Goal: Task Accomplishment & Management: Use online tool/utility

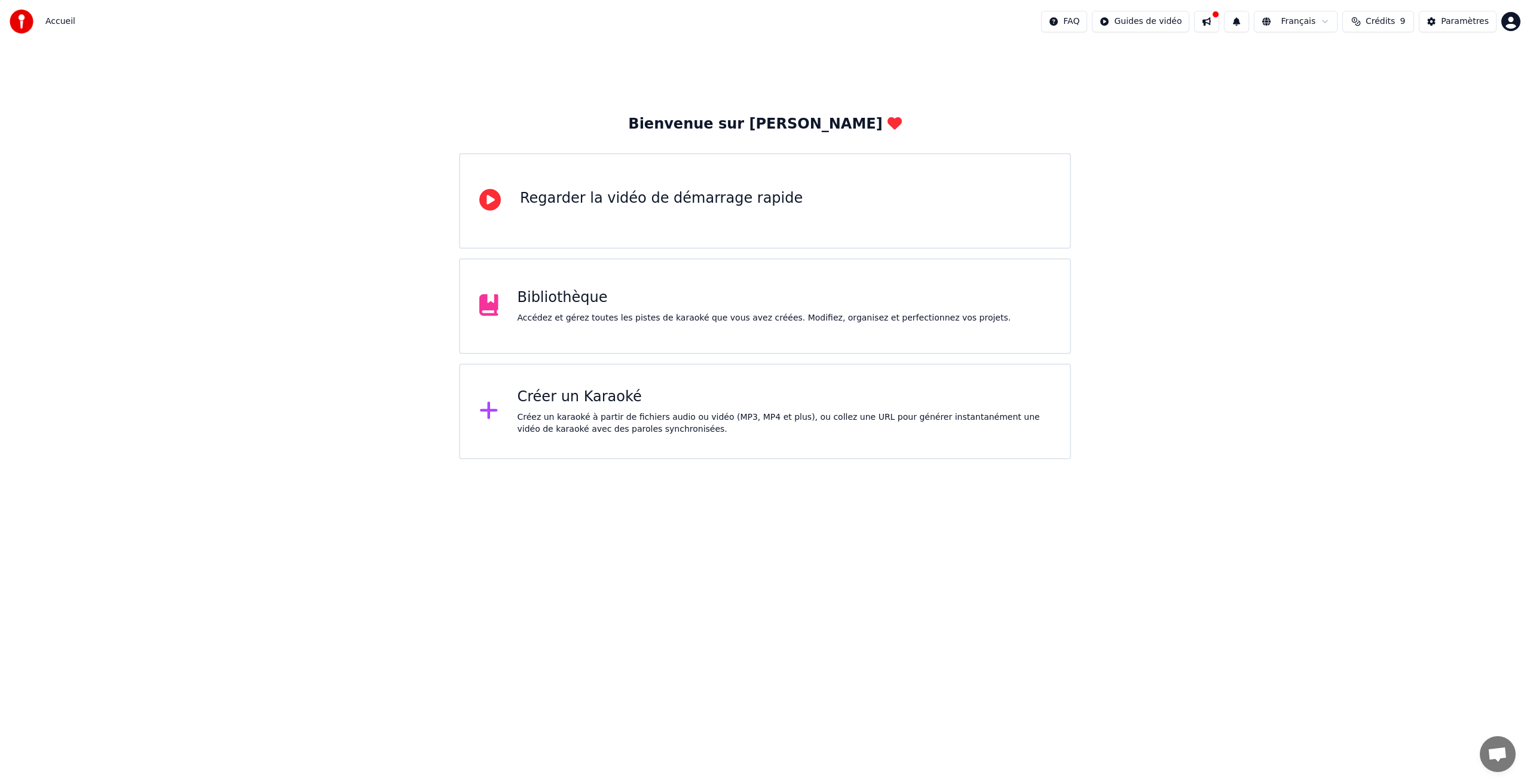
click at [518, 421] on div "Créez un karaoké à partir de fichiers audio ou vidéo (MP3, MP4 et plus), ou col…" at bounding box center [784, 422] width 534 height 24
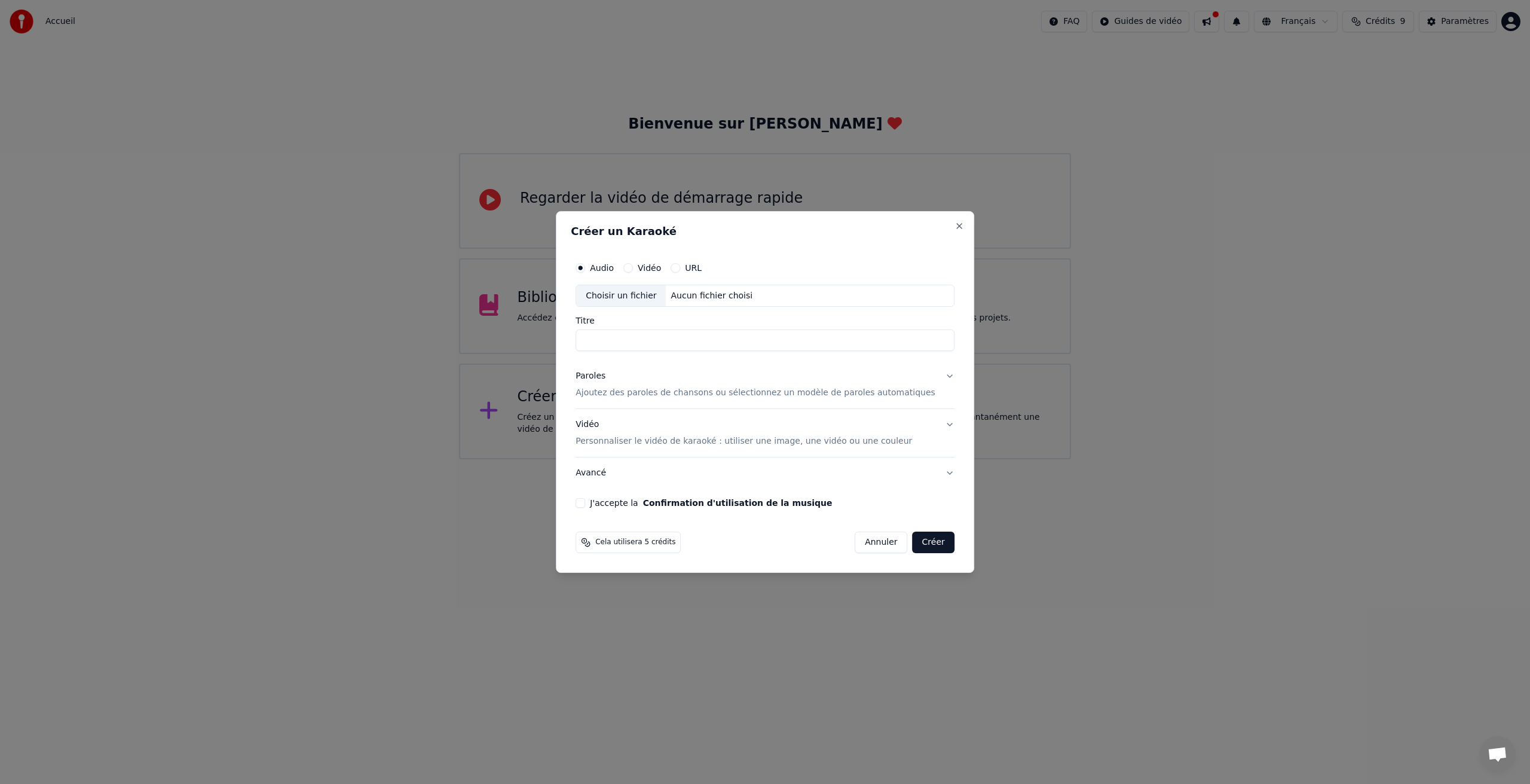
click at [652, 342] on input "Titre" at bounding box center [765, 341] width 379 height 22
click at [663, 394] on p "Ajoutez des paroles de chansons ou sélectionnez un modèle de paroles automatiqu…" at bounding box center [755, 393] width 360 height 12
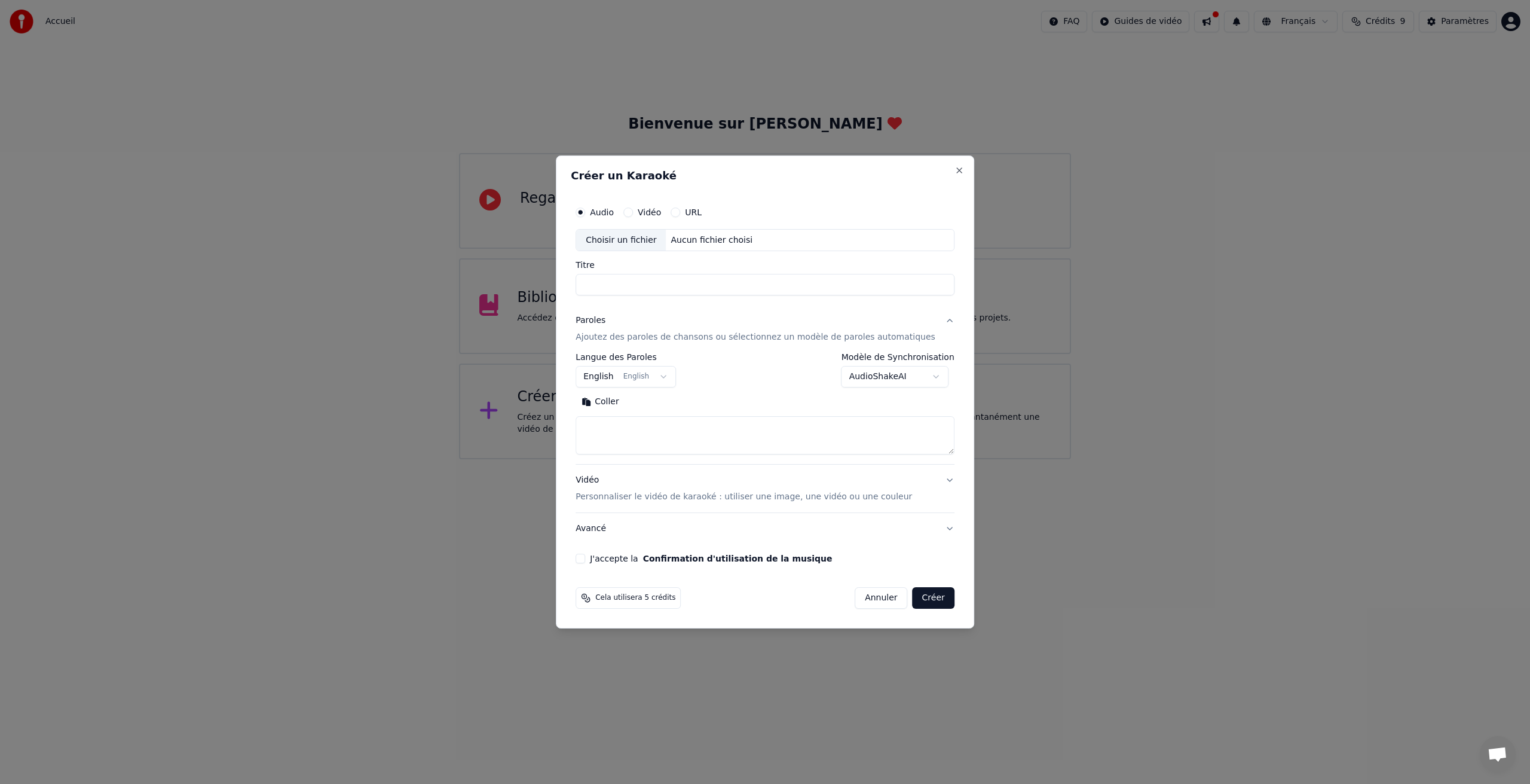
click at [608, 377] on button "English English" at bounding box center [626, 377] width 101 height 22
select select "**"
click at [617, 405] on button "Coller" at bounding box center [600, 402] width 49 height 19
type textarea "**********"
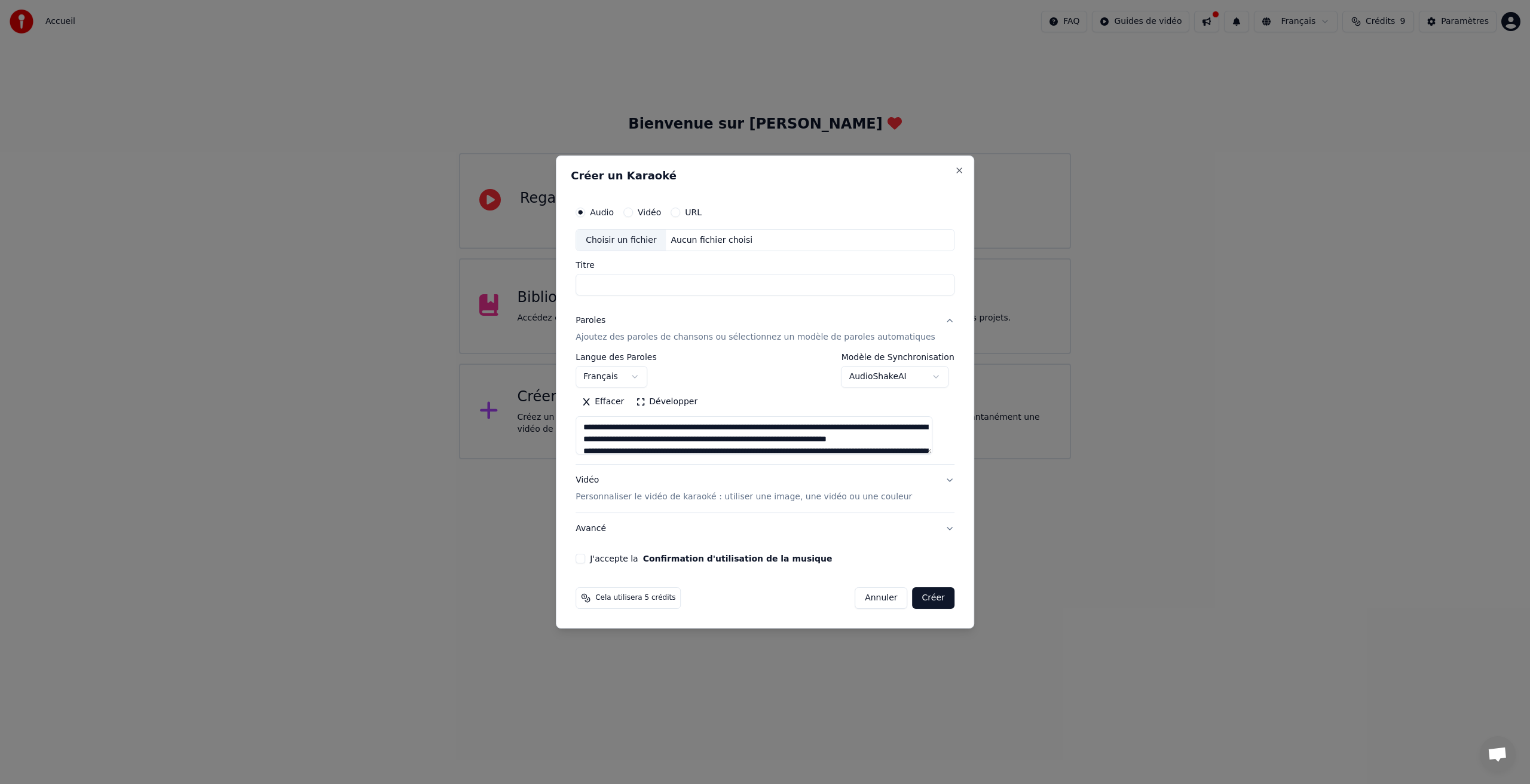
click at [638, 287] on input "Titre" at bounding box center [765, 284] width 379 height 22
drag, startPoint x: 602, startPoint y: 281, endPoint x: 591, endPoint y: 281, distance: 11.0
click at [591, 281] on input "**********" at bounding box center [765, 284] width 379 height 22
click at [941, 481] on button "Vidéo Personnaliser le vidéo de karaoké : utiliser une image, une vidéo ou une …" at bounding box center [765, 489] width 379 height 48
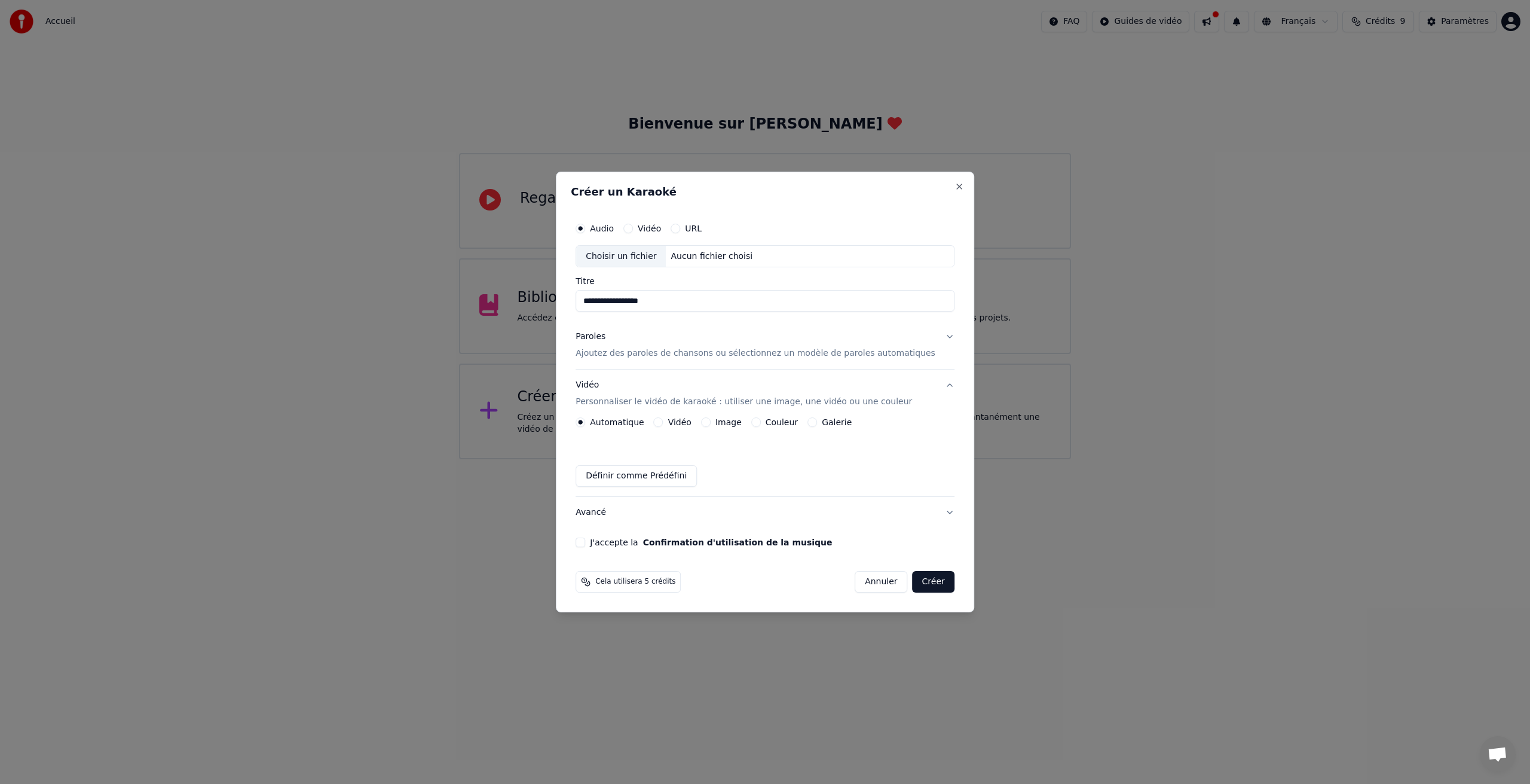
click at [585, 541] on button "J'accepte la Confirmation d'utilisation de la musique" at bounding box center [580, 542] width 10 height 10
click at [649, 254] on div "Choisir un fichier" at bounding box center [621, 256] width 89 height 22
click at [649, 255] on div "Choisir un fichier" at bounding box center [621, 256] width 89 height 22
click at [620, 253] on div "Choisir un fichier" at bounding box center [621, 256] width 89 height 22
type input "**********"
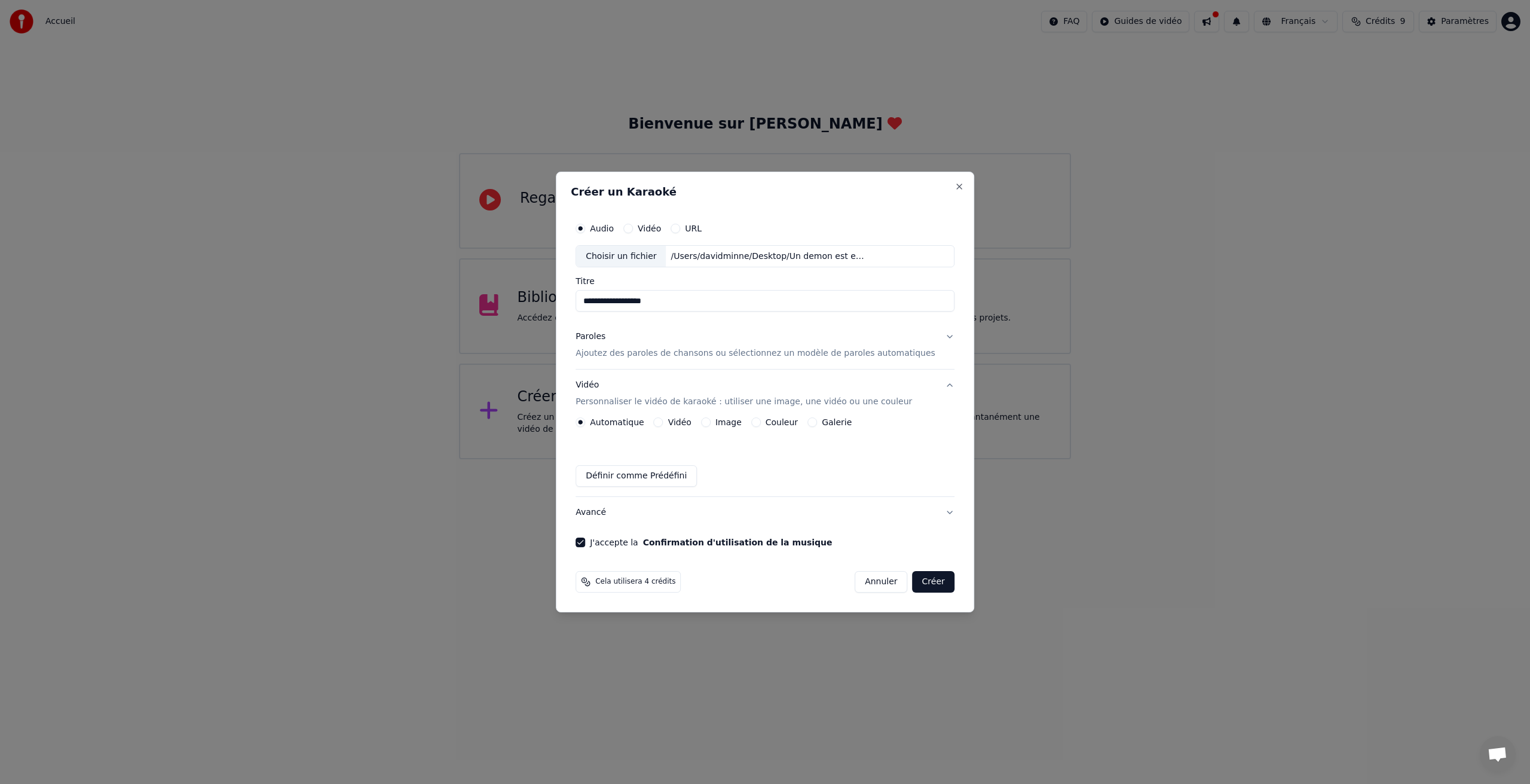
click at [937, 337] on button "Paroles Ajoutez des paroles de chansons ou sélectionnez un modèle de paroles au…" at bounding box center [765, 345] width 379 height 48
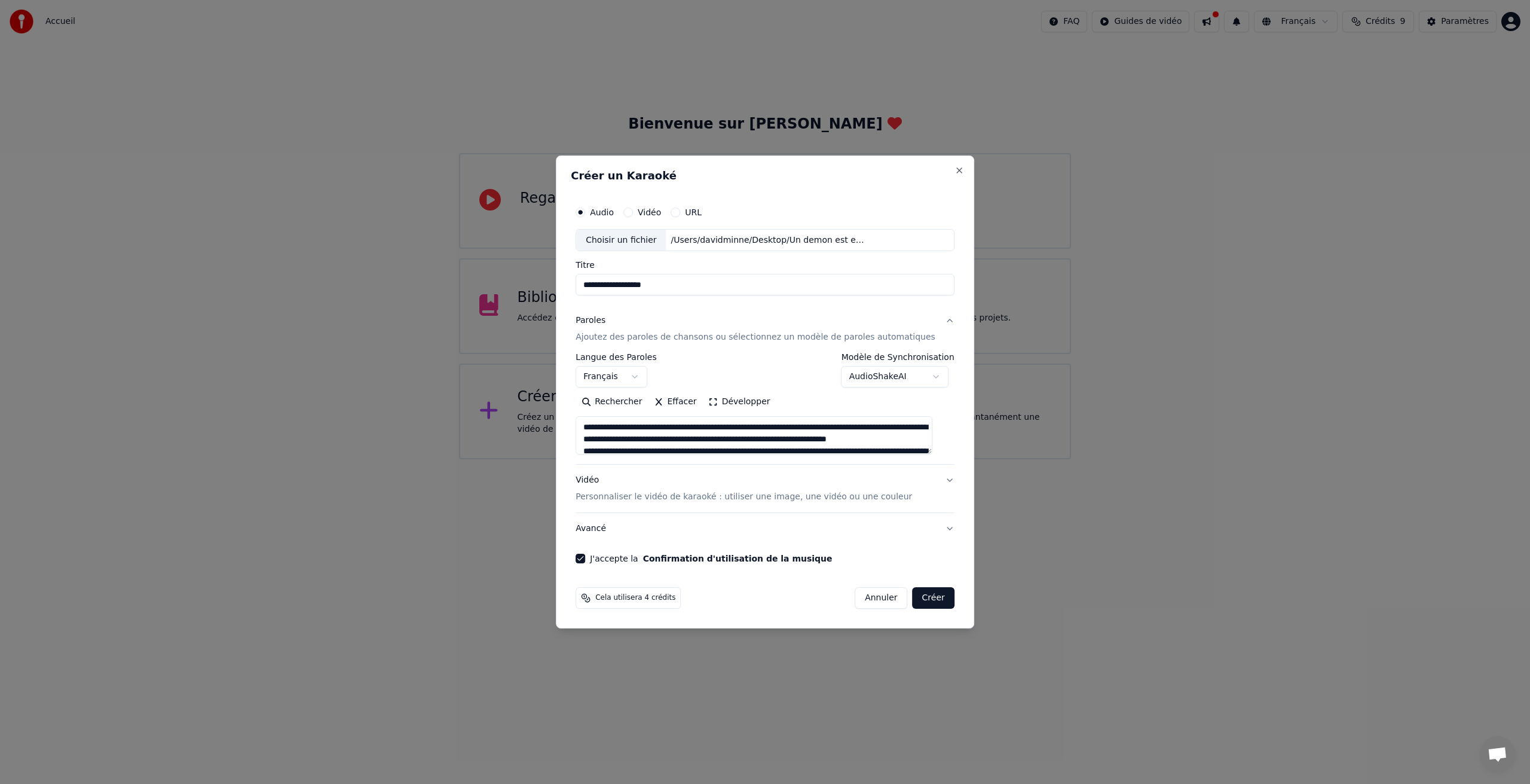
drag, startPoint x: 614, startPoint y: 425, endPoint x: 584, endPoint y: 423, distance: 30.1
click at [584, 423] on div "**********" at bounding box center [765, 382] width 388 height 373
drag, startPoint x: 614, startPoint y: 441, endPoint x: 590, endPoint y: 439, distance: 24.1
click at [590, 439] on textarea at bounding box center [754, 436] width 357 height 38
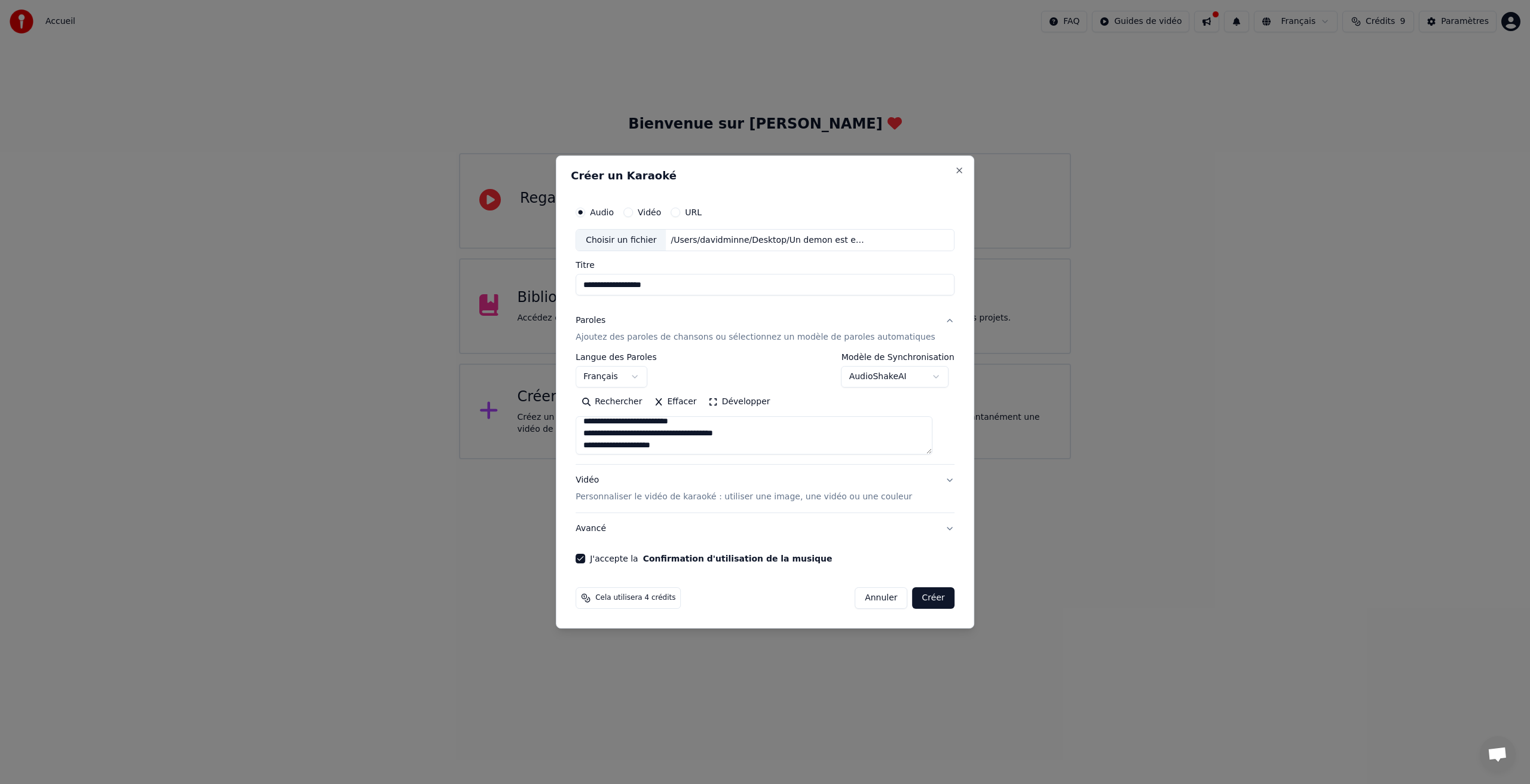
scroll to position [88, 0]
drag, startPoint x: 630, startPoint y: 435, endPoint x: 588, endPoint y: 435, distance: 42.0
click at [588, 435] on textarea at bounding box center [754, 436] width 357 height 38
drag, startPoint x: 614, startPoint y: 433, endPoint x: 588, endPoint y: 432, distance: 26.0
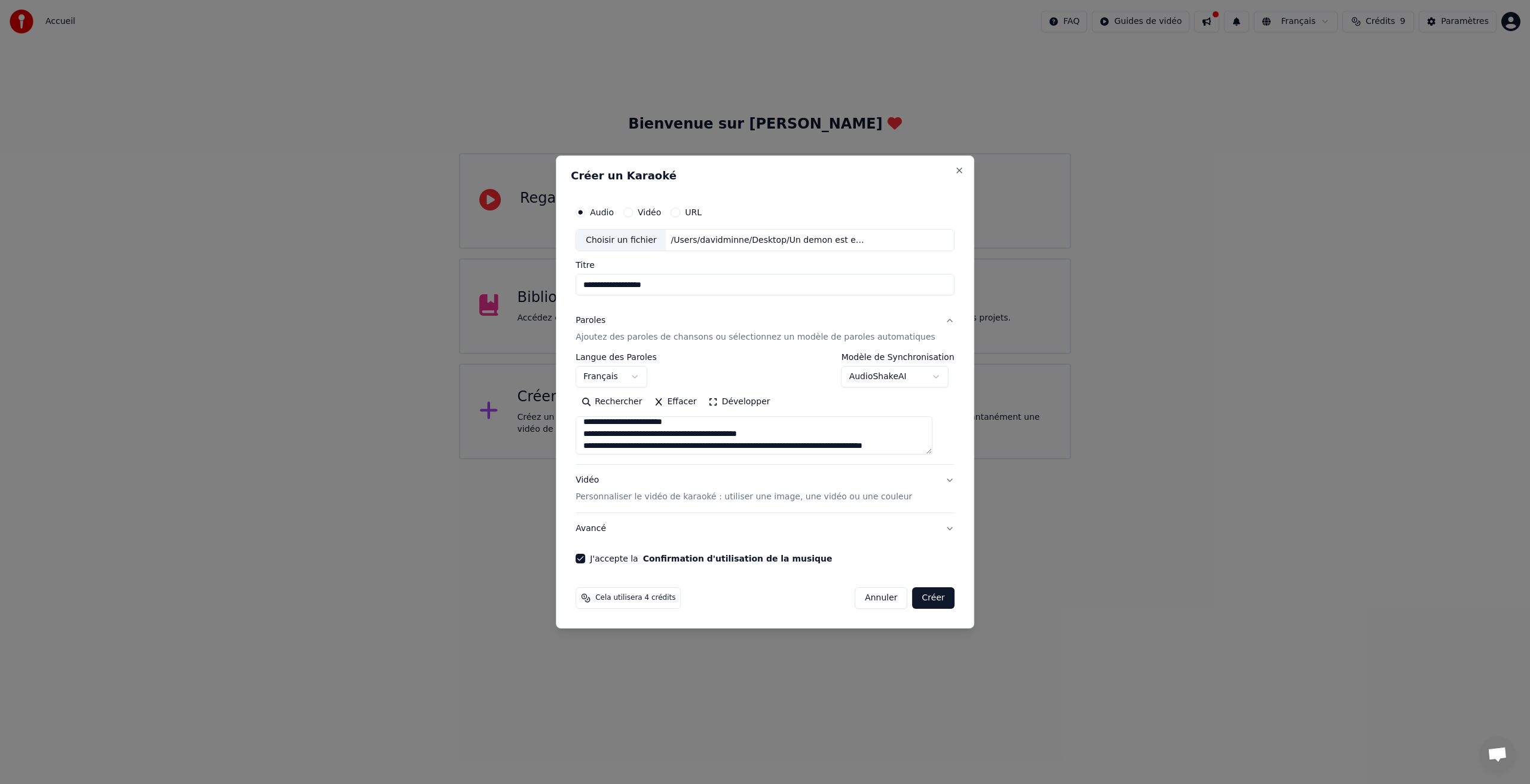
click at [588, 432] on textarea at bounding box center [754, 436] width 357 height 38
drag, startPoint x: 615, startPoint y: 434, endPoint x: 588, endPoint y: 433, distance: 27.0
click at [588, 433] on textarea at bounding box center [754, 436] width 357 height 38
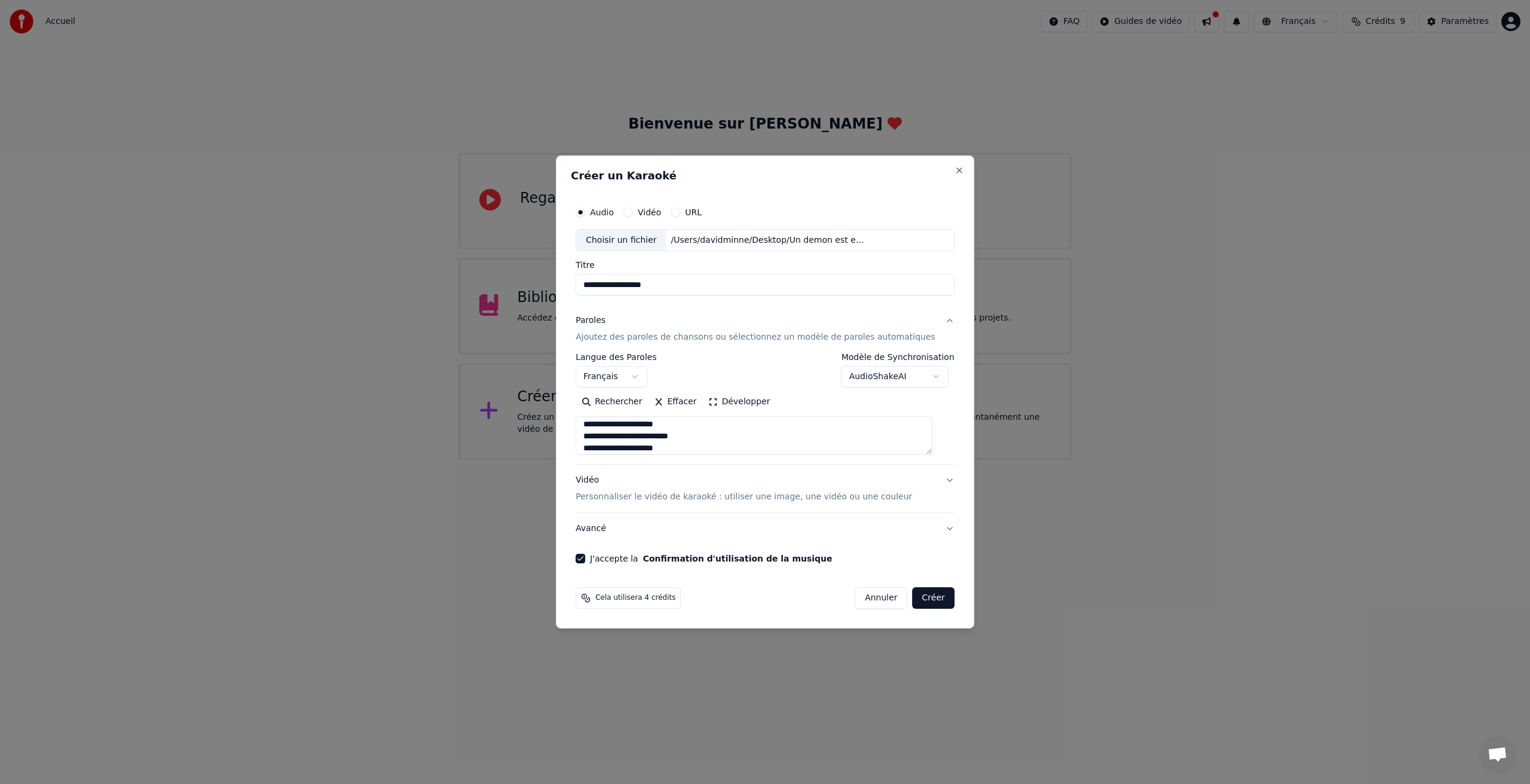
drag, startPoint x: 630, startPoint y: 436, endPoint x: 588, endPoint y: 435, distance: 42.0
click at [589, 435] on textarea at bounding box center [754, 436] width 357 height 38
drag, startPoint x: 631, startPoint y: 439, endPoint x: 572, endPoint y: 437, distance: 59.0
click at [572, 437] on div "**********" at bounding box center [765, 392] width 419 height 474
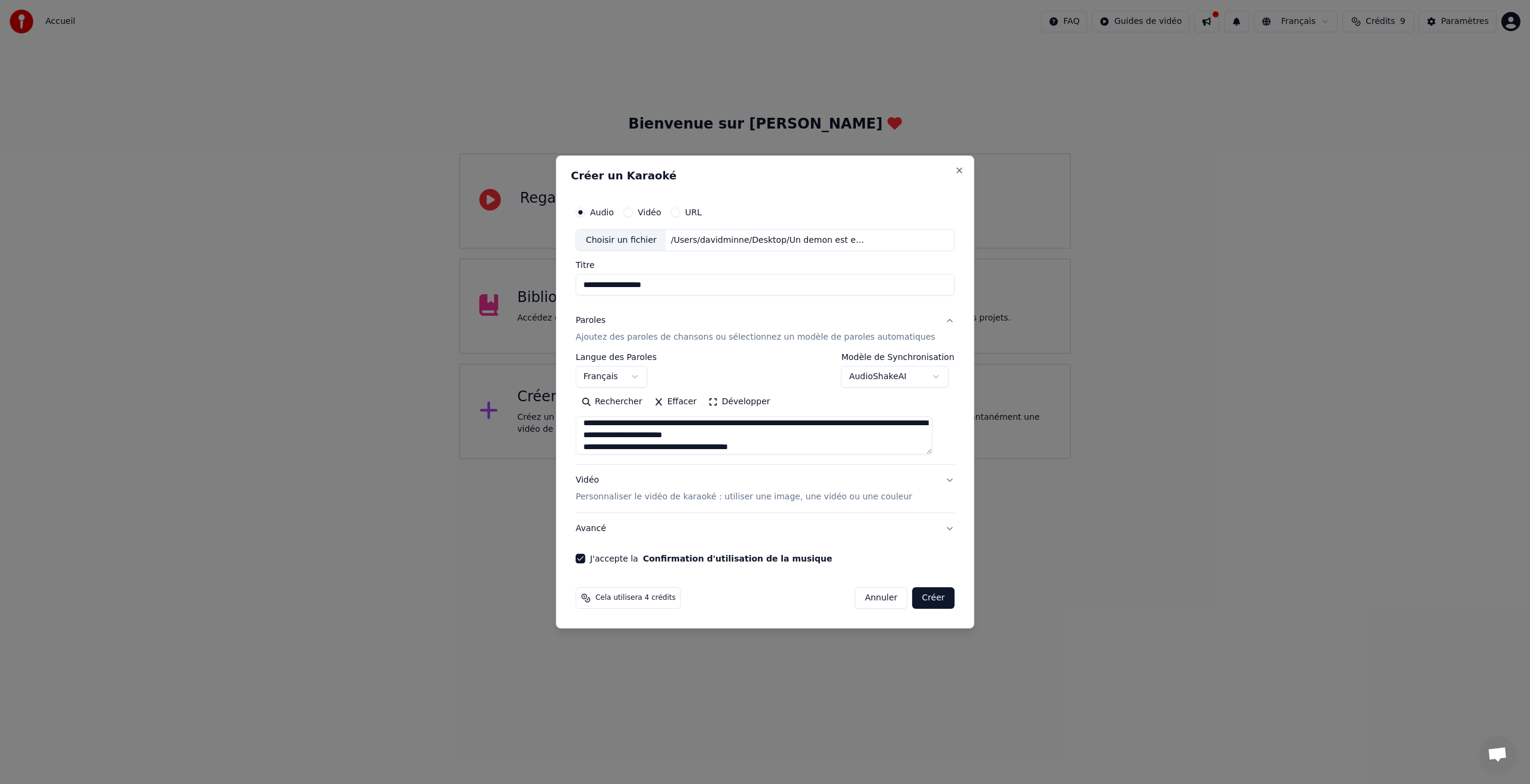
scroll to position [29, 0]
click at [873, 434] on textarea at bounding box center [754, 436] width 357 height 38
click at [871, 434] on textarea at bounding box center [754, 436] width 357 height 38
click at [612, 445] on textarea at bounding box center [754, 436] width 357 height 38
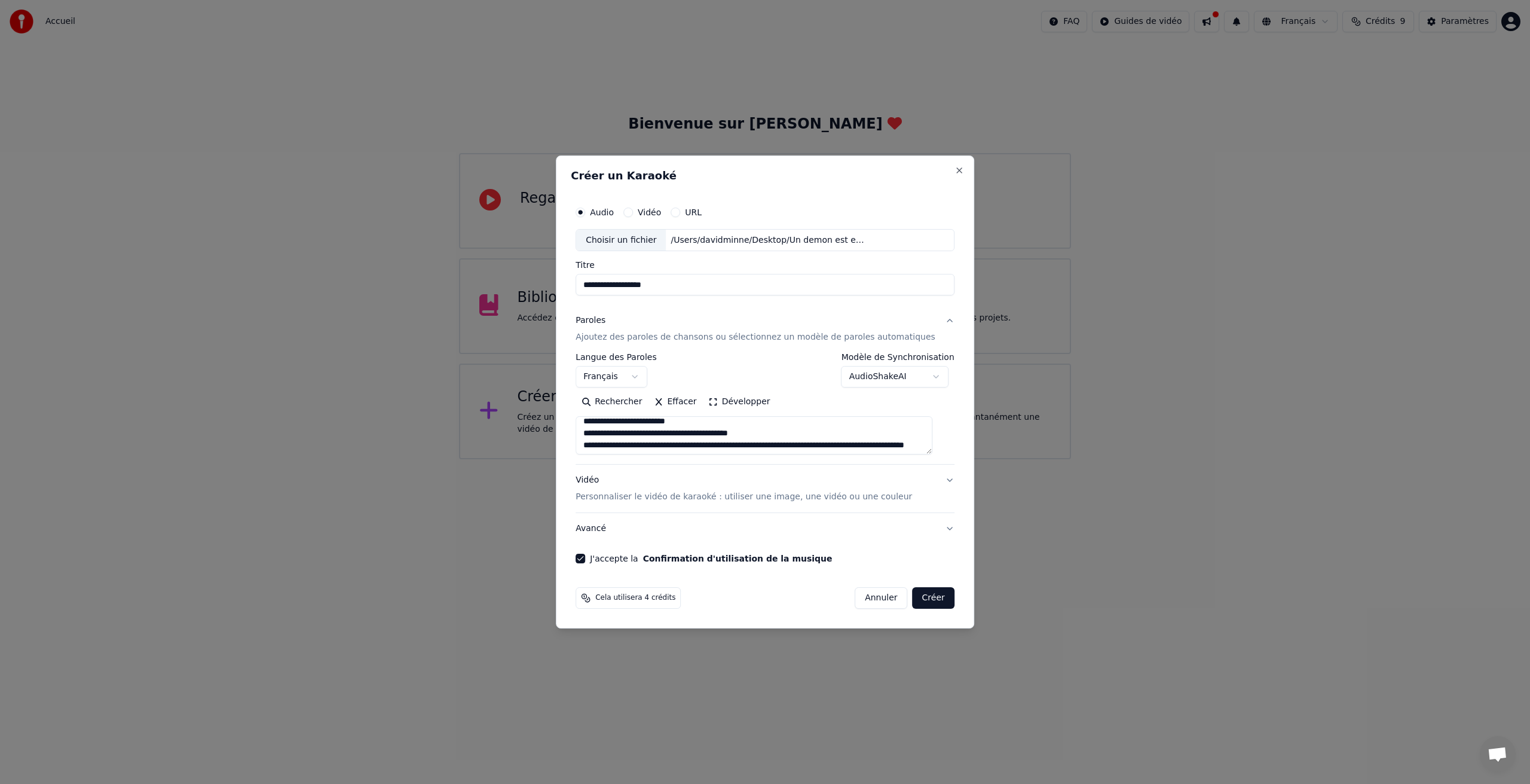
click at [616, 432] on textarea at bounding box center [754, 436] width 357 height 38
click at [613, 432] on textarea at bounding box center [754, 436] width 357 height 38
click at [611, 432] on textarea at bounding box center [754, 436] width 357 height 38
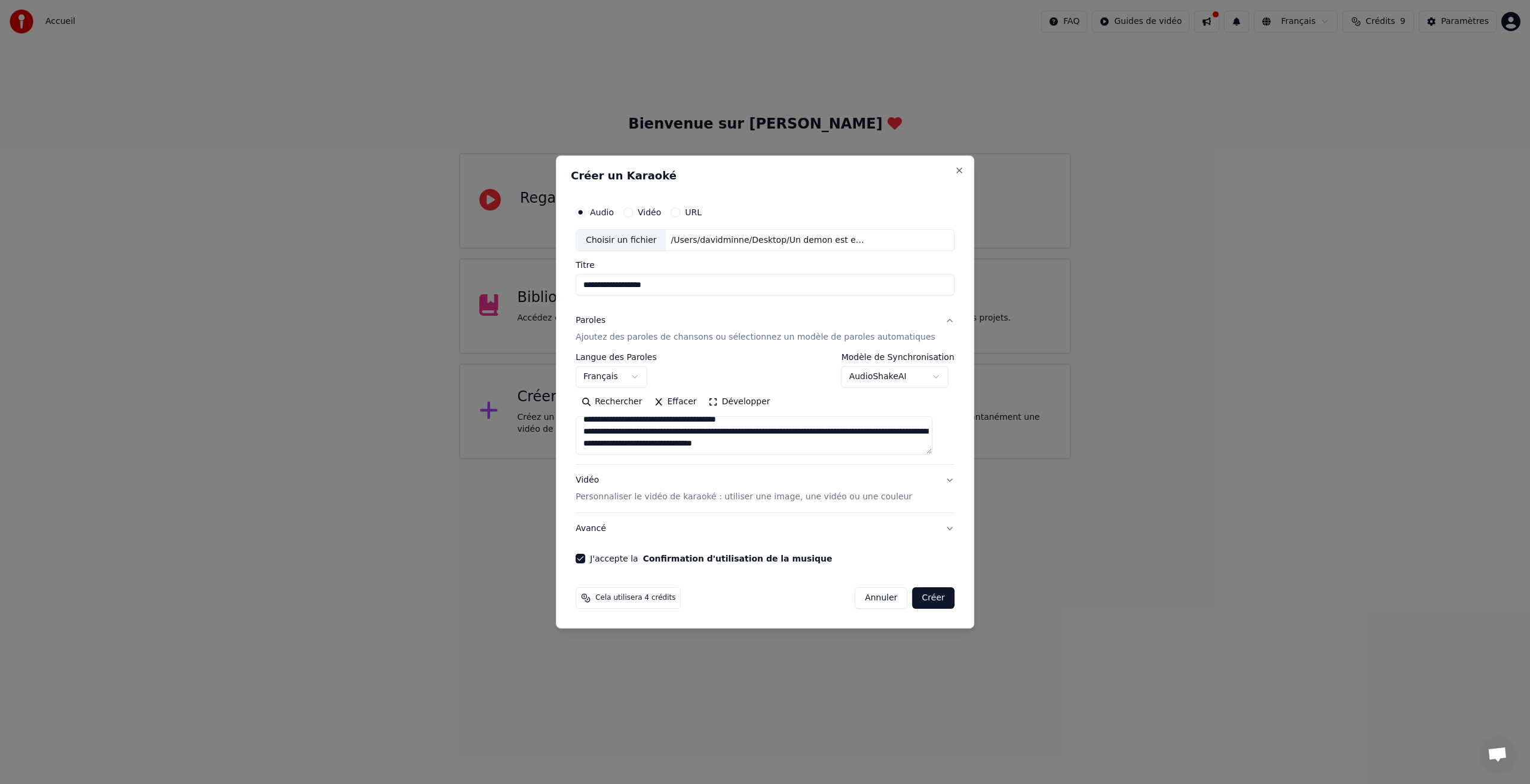
scroll to position [439, 0]
type textarea "**********"
click at [919, 598] on button "Créer" at bounding box center [933, 598] width 42 height 22
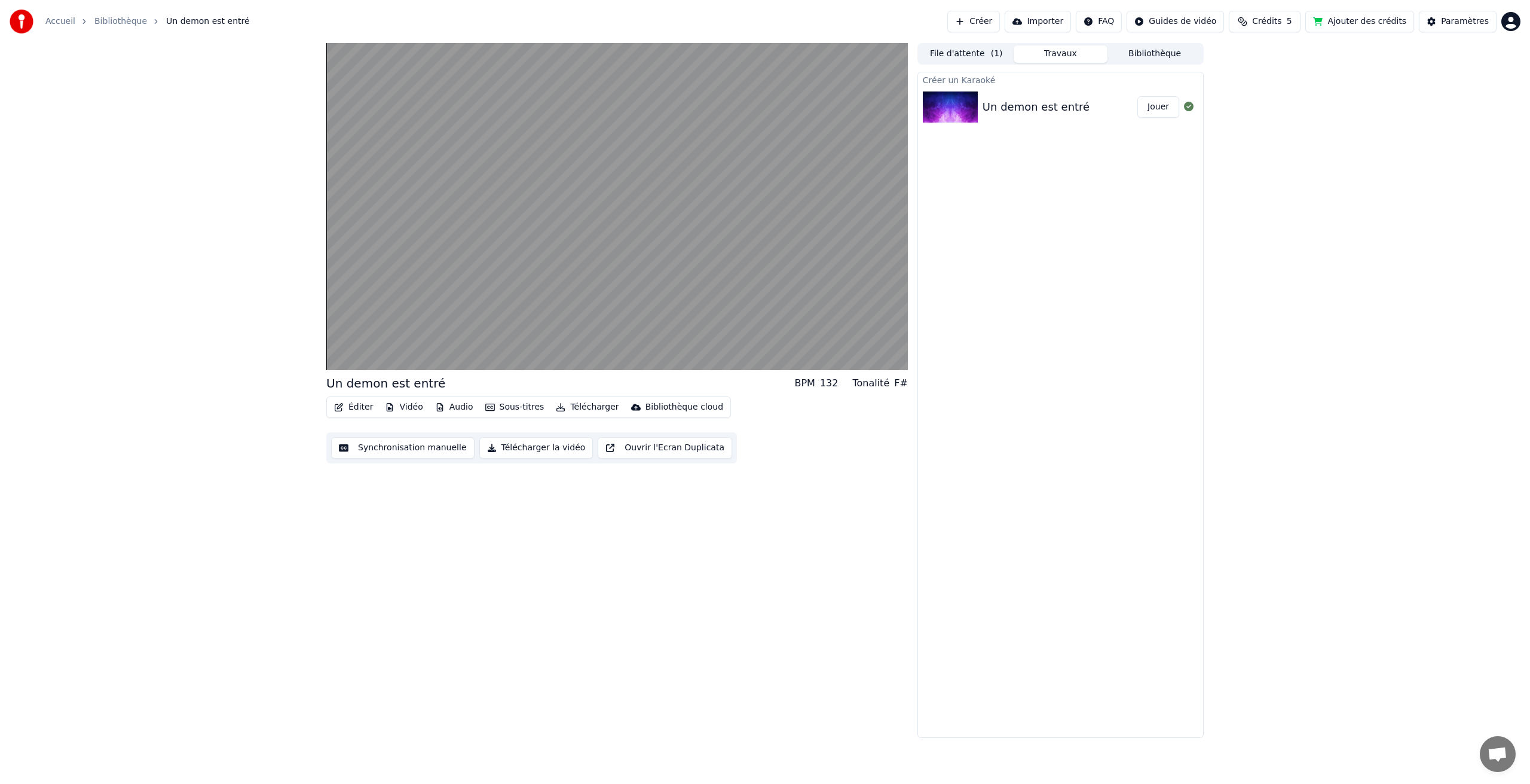
click at [1014, 111] on div "Un demon est entré" at bounding box center [1036, 108] width 107 height 17
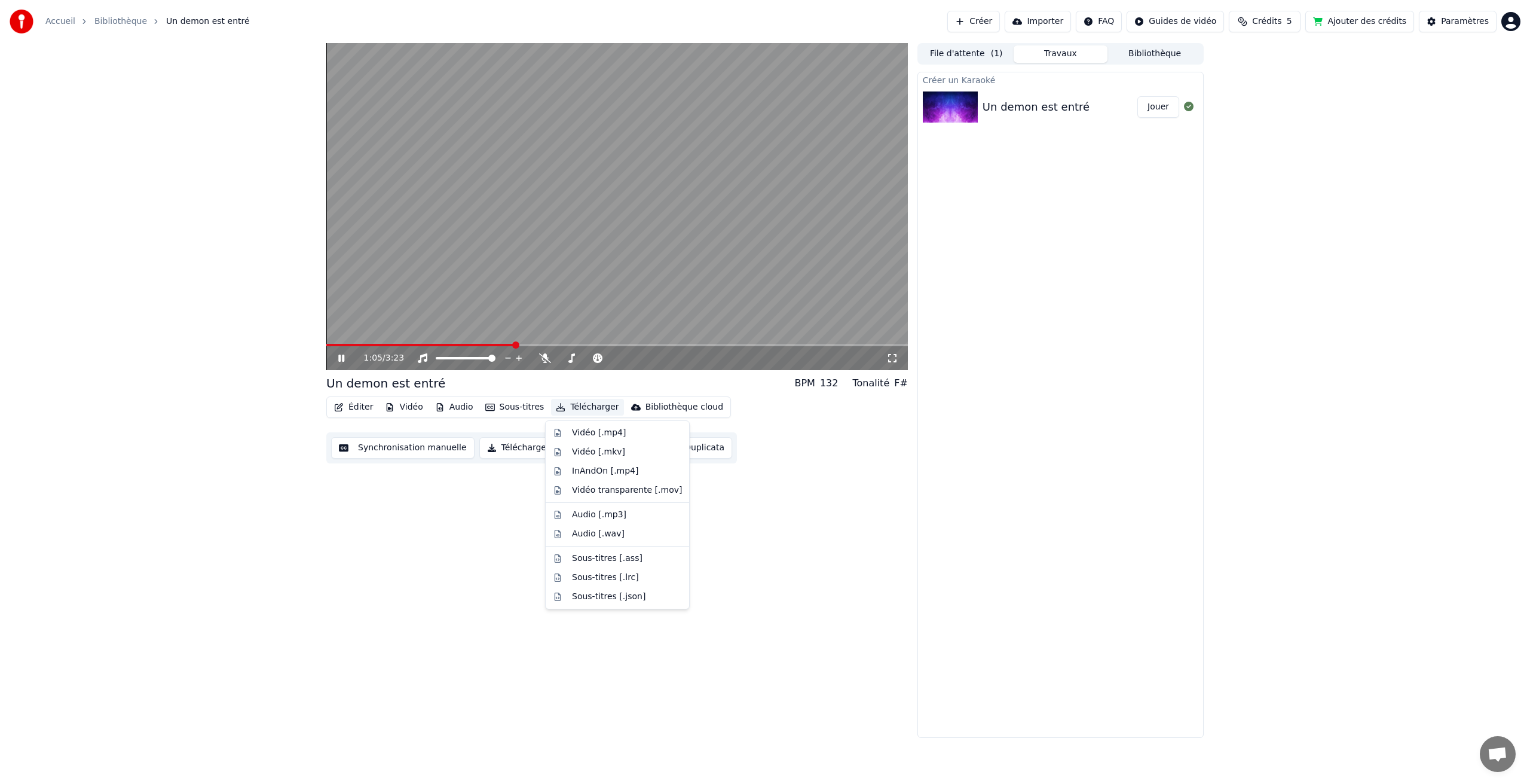
click at [581, 407] on button "Télécharger" at bounding box center [587, 407] width 72 height 17
click at [588, 436] on div "Vidéo [.mp4]" at bounding box center [598, 433] width 54 height 12
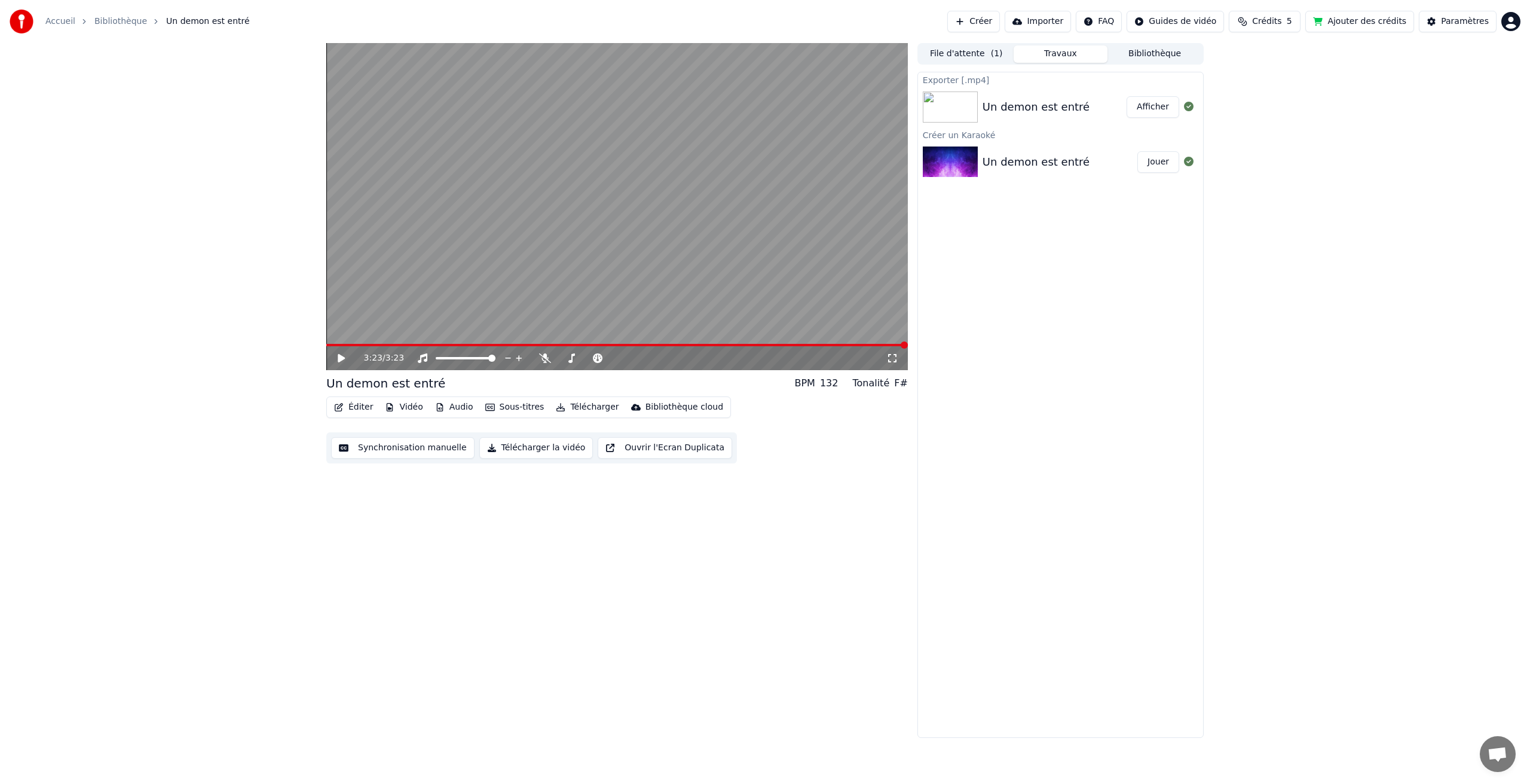
click at [1155, 110] on button "Afficher" at bounding box center [1152, 107] width 52 height 22
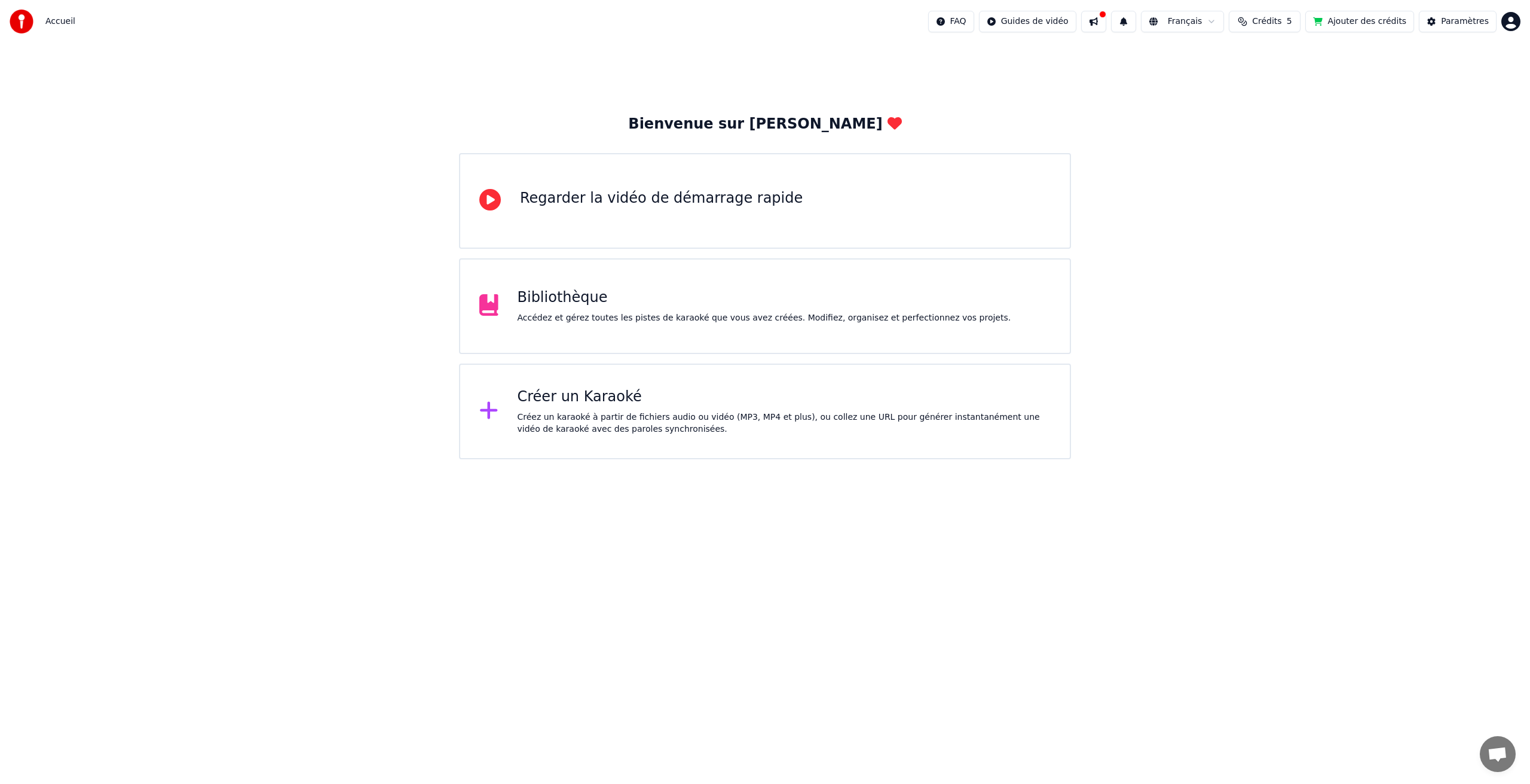
click at [519, 408] on div "Créer un Karaoké Créez un karaoké à partir de fichiers audio ou vidéo (MP3, MP4…" at bounding box center [784, 411] width 534 height 48
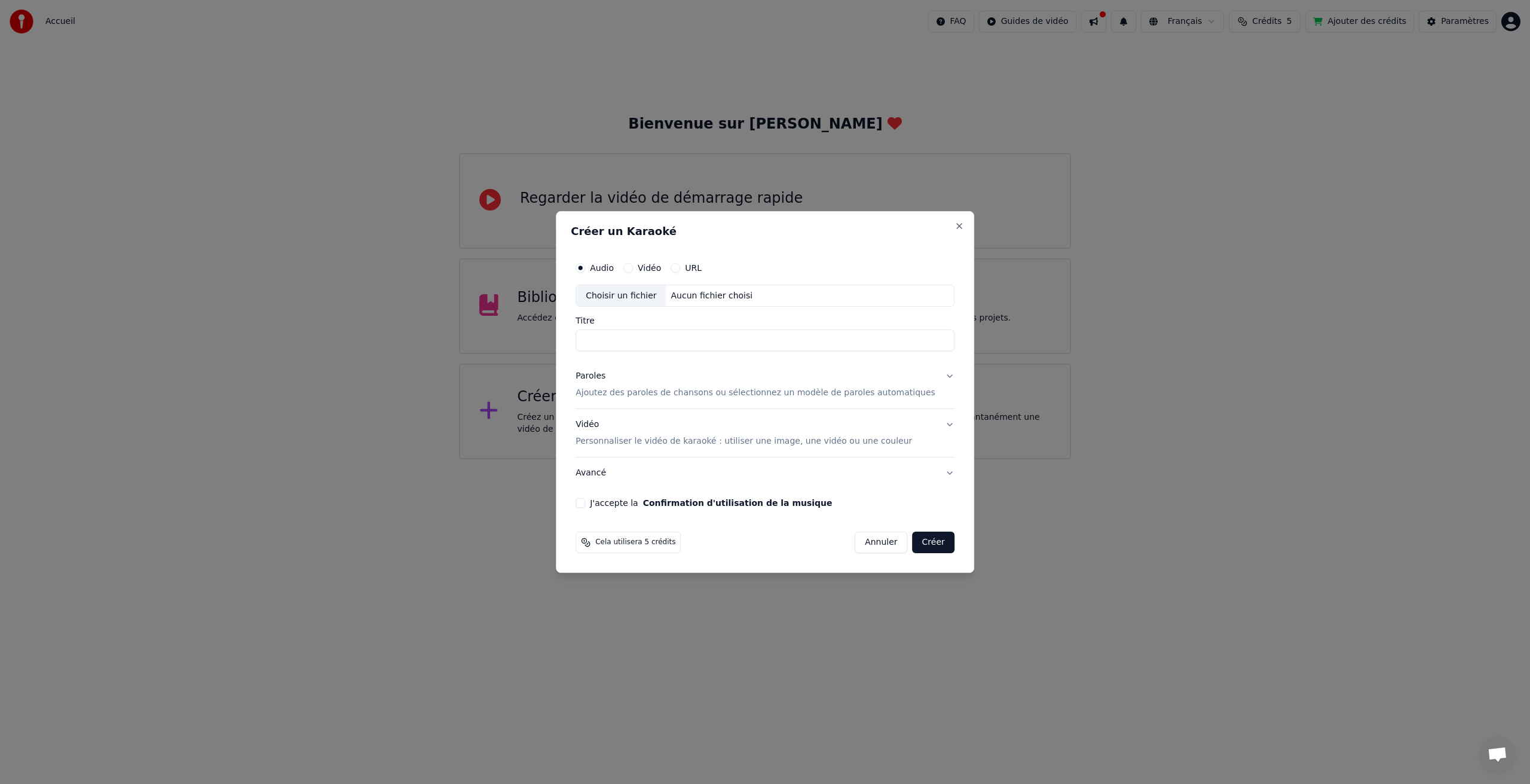
click at [612, 395] on p "Ajoutez des paroles de chansons ou sélectionnez un modèle de paroles automatiqu…" at bounding box center [755, 393] width 360 height 12
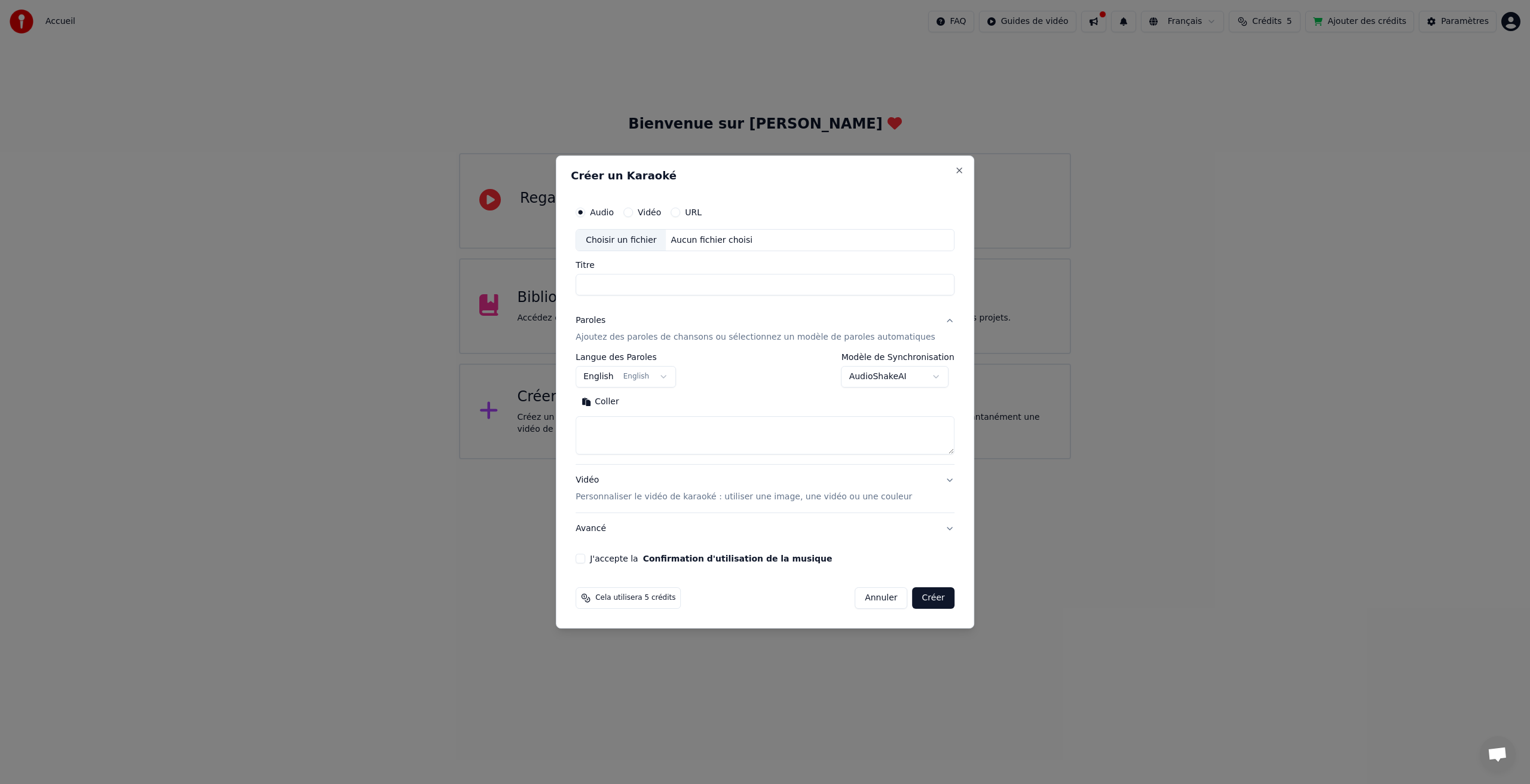
click at [612, 377] on button "English English" at bounding box center [626, 377] width 101 height 22
select select "**"
click at [619, 402] on button "Coller" at bounding box center [600, 402] width 49 height 19
drag, startPoint x: 613, startPoint y: 427, endPoint x: 588, endPoint y: 426, distance: 25.0
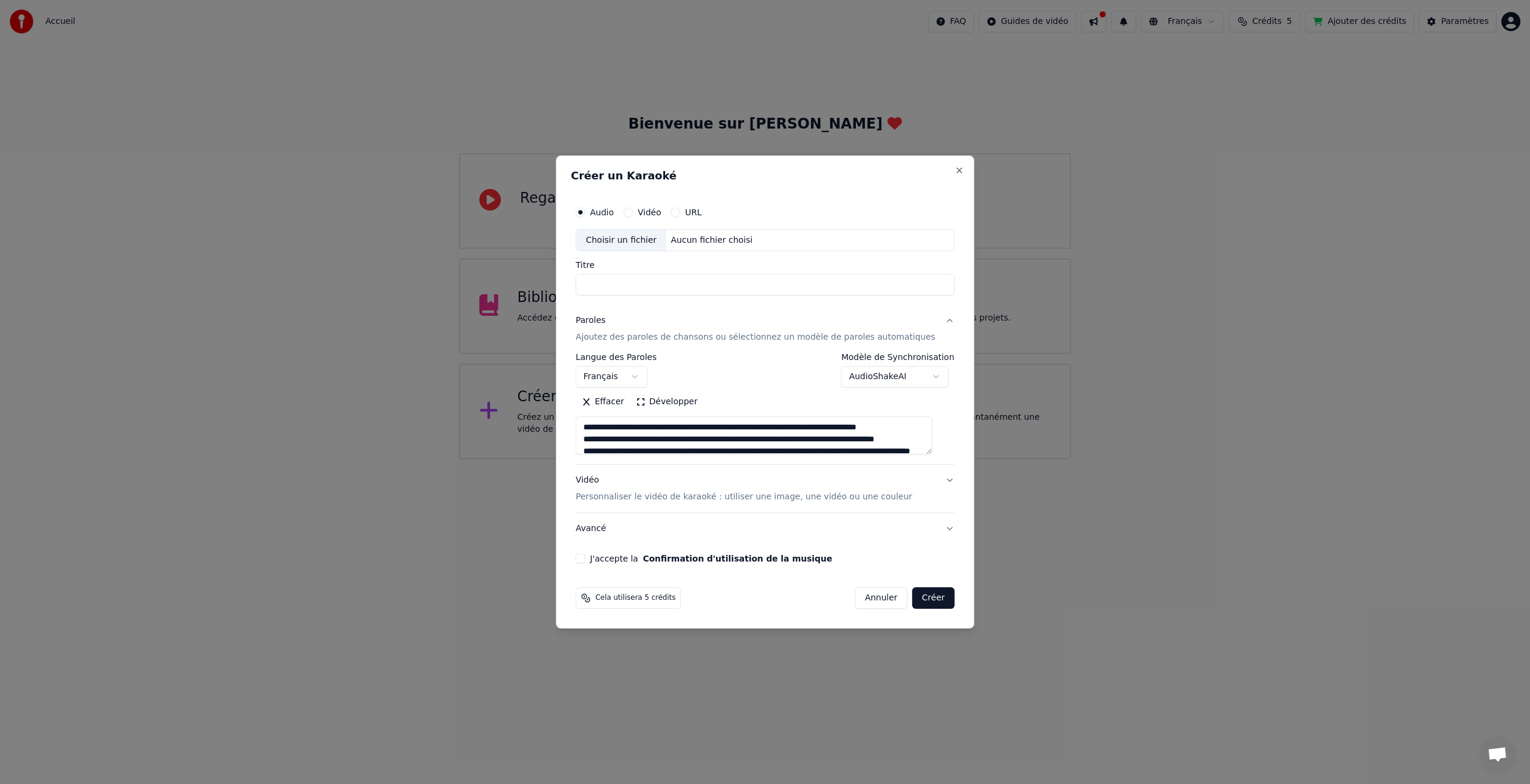
click at [588, 427] on textarea at bounding box center [754, 436] width 357 height 38
drag, startPoint x: 652, startPoint y: 437, endPoint x: 582, endPoint y: 436, distance: 70.0
click at [583, 436] on div "**********" at bounding box center [765, 382] width 388 height 373
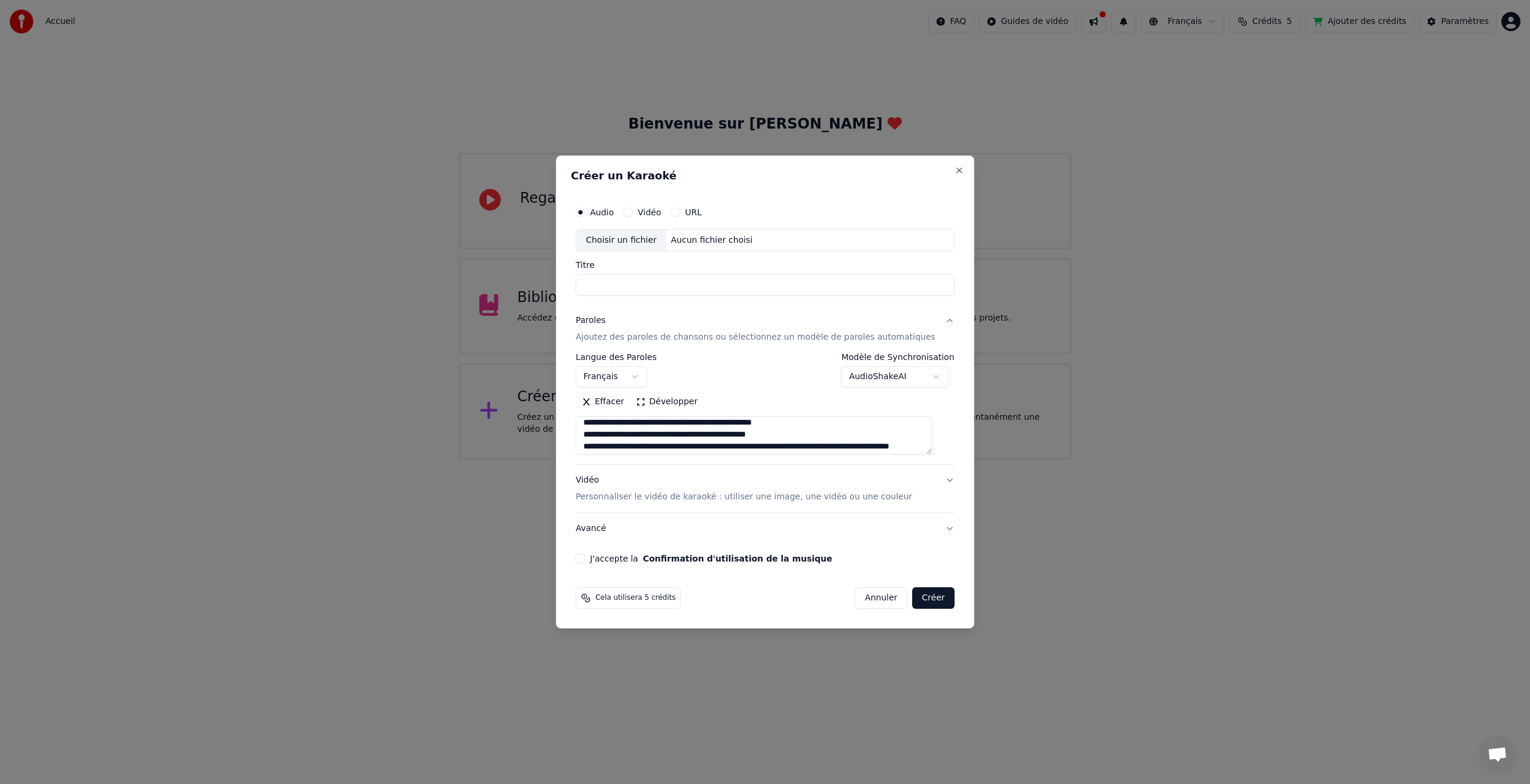
drag, startPoint x: 615, startPoint y: 439, endPoint x: 581, endPoint y: 438, distance: 34.0
click at [583, 438] on div "**********" at bounding box center [765, 382] width 388 height 373
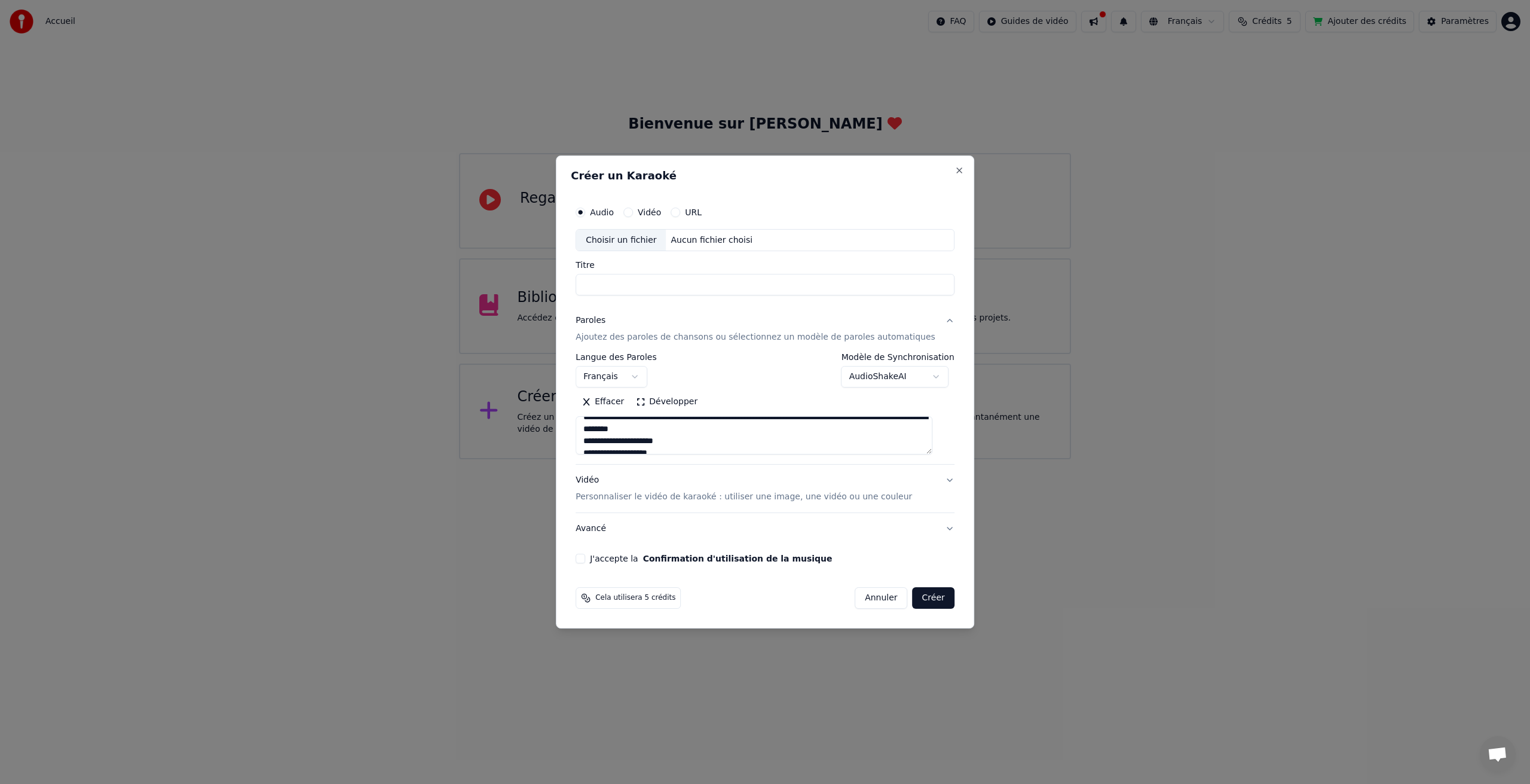
scroll to position [204, 0]
drag, startPoint x: 654, startPoint y: 440, endPoint x: 587, endPoint y: 438, distance: 67.0
click at [588, 439] on textarea at bounding box center [754, 436] width 357 height 38
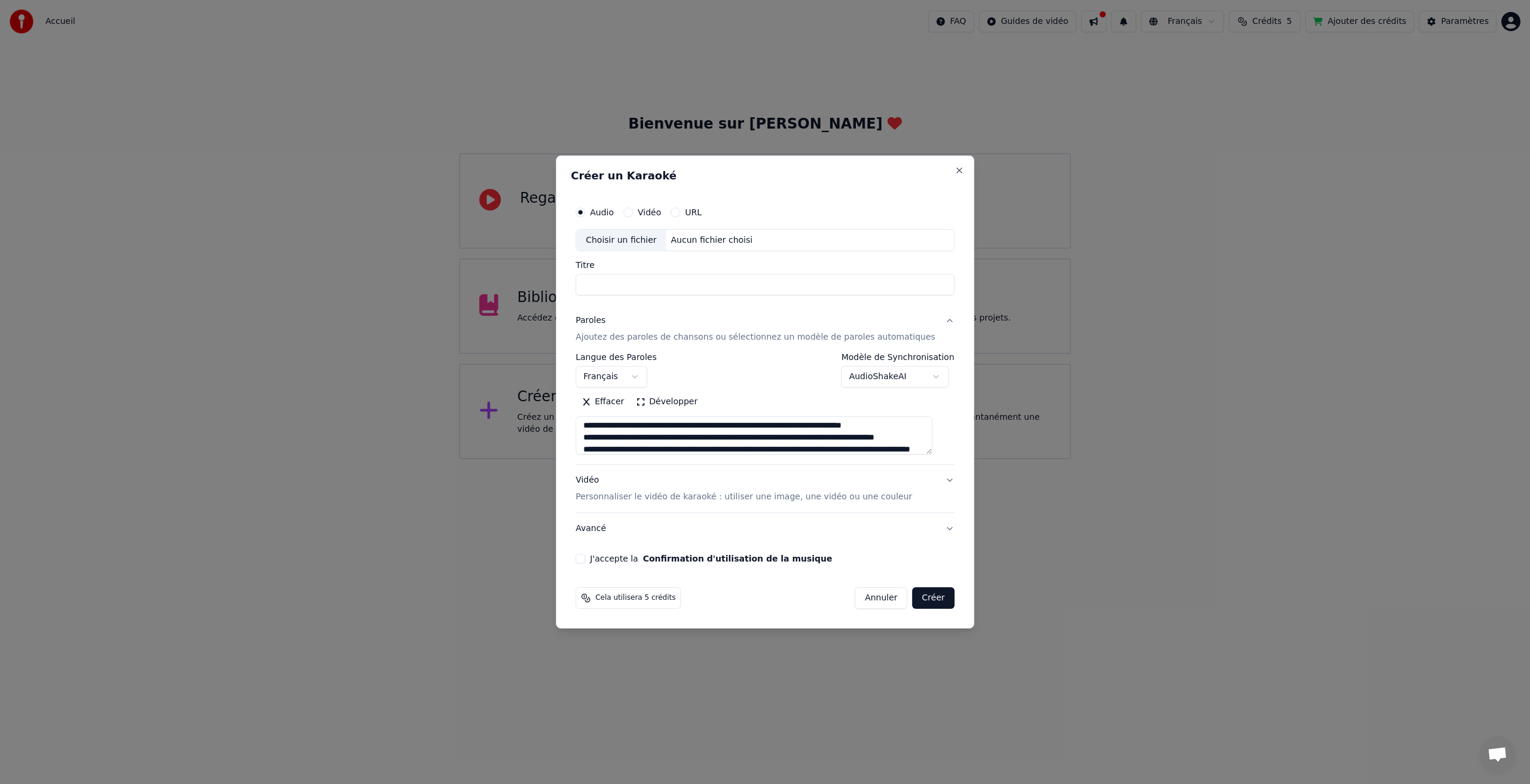
scroll to position [0, 0]
type textarea "**********"
click at [632, 237] on div "Choisir un fichier" at bounding box center [621, 240] width 89 height 22
type input "**********"
click at [585, 559] on button "J'accepte la Confirmation d'utilisation de la musique" at bounding box center [580, 559] width 10 height 10
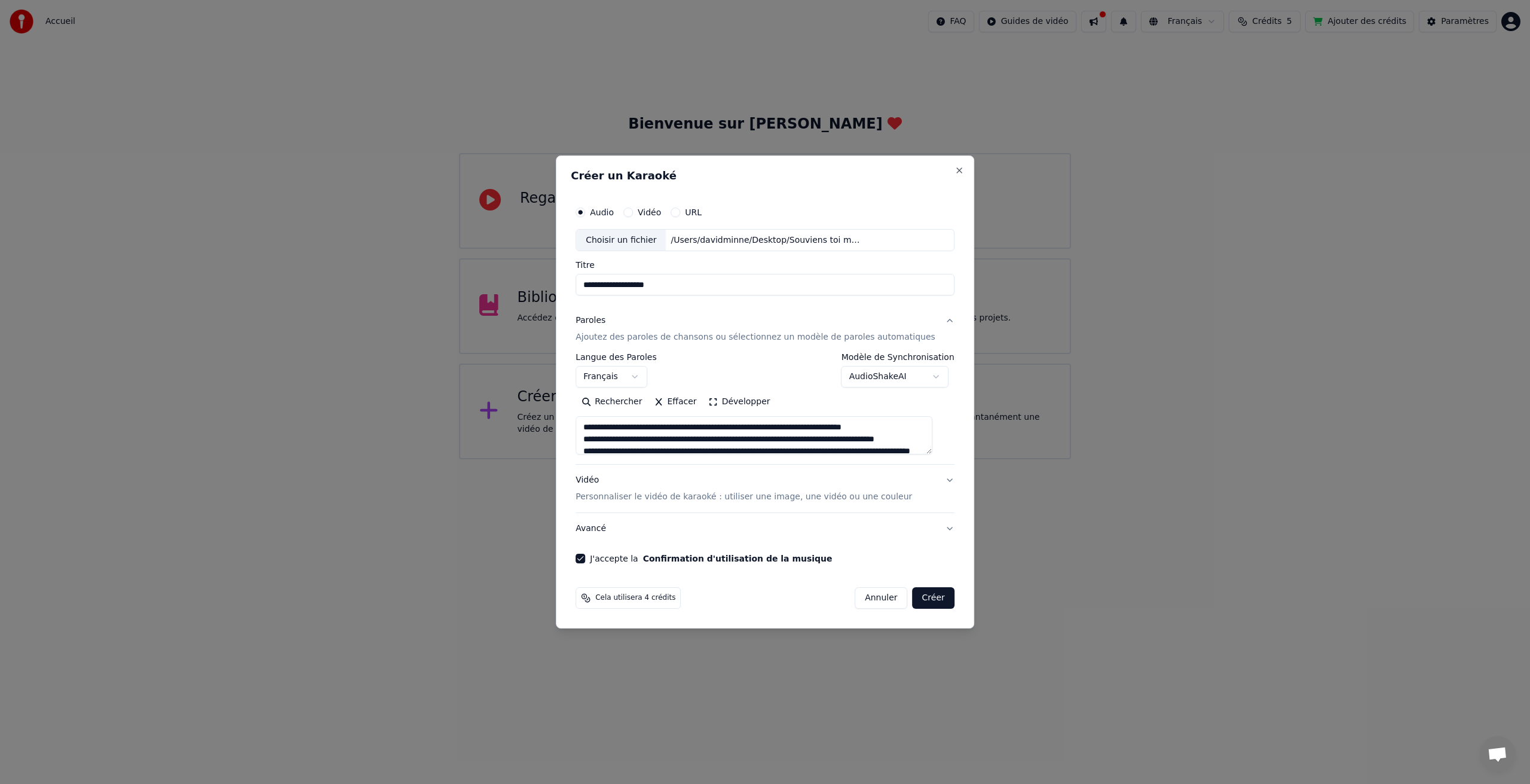
click at [920, 600] on button "Créer" at bounding box center [933, 598] width 42 height 22
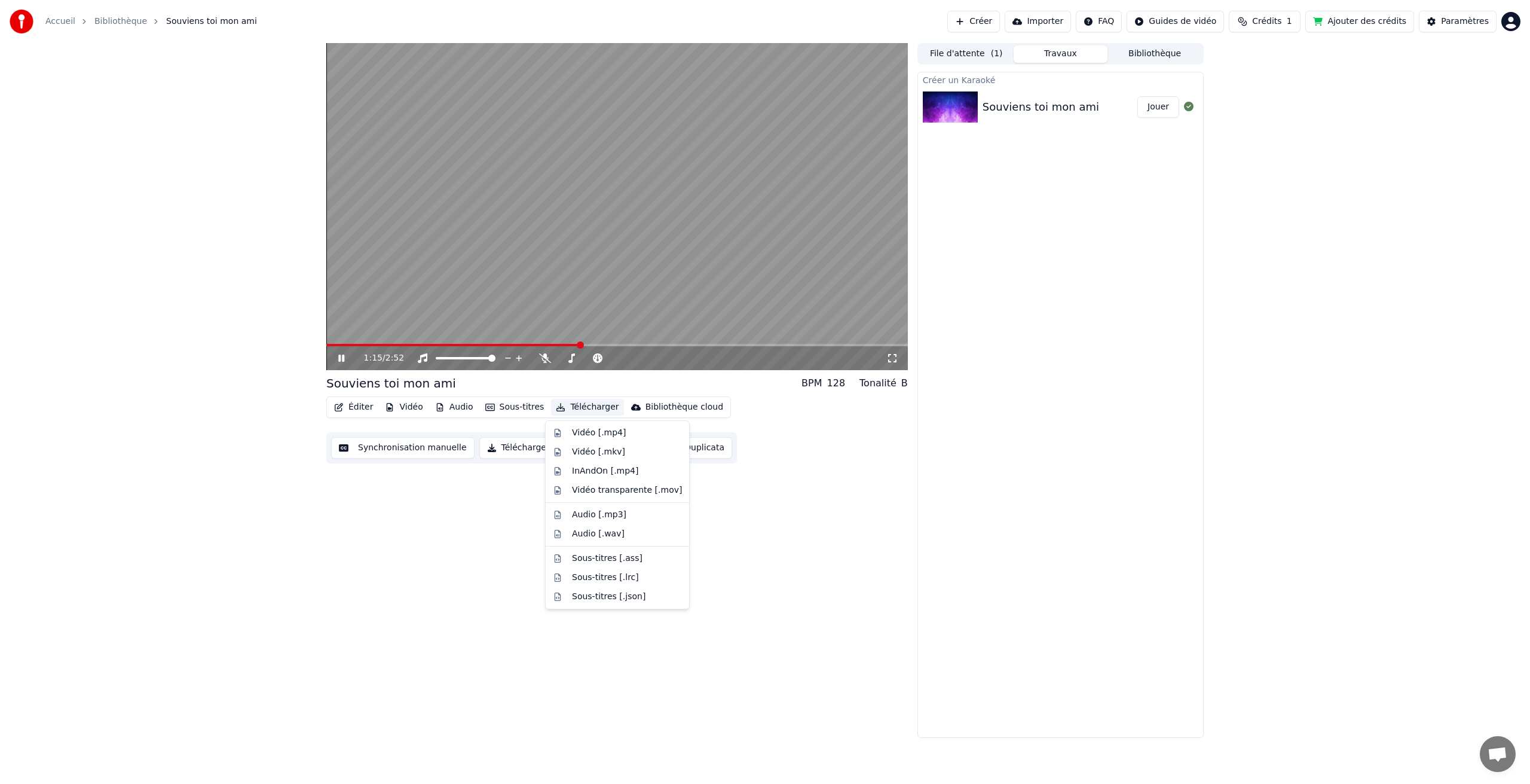
click at [590, 410] on button "Télécharger" at bounding box center [587, 407] width 72 height 17
click at [607, 432] on div "Vidéo [.mp4]" at bounding box center [598, 433] width 54 height 12
